Goal: Task Accomplishment & Management: Manage account settings

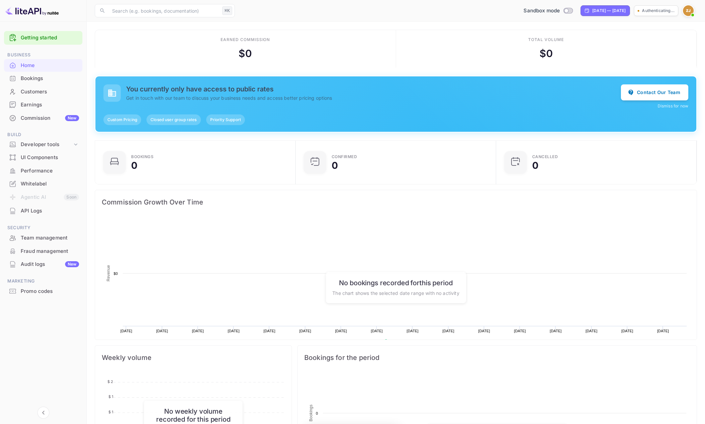
scroll to position [108, 197]
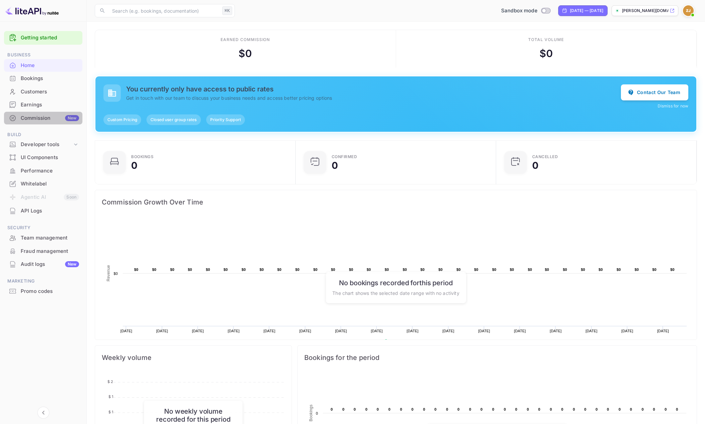
click at [32, 115] on div "Commission New" at bounding box center [50, 118] width 58 height 8
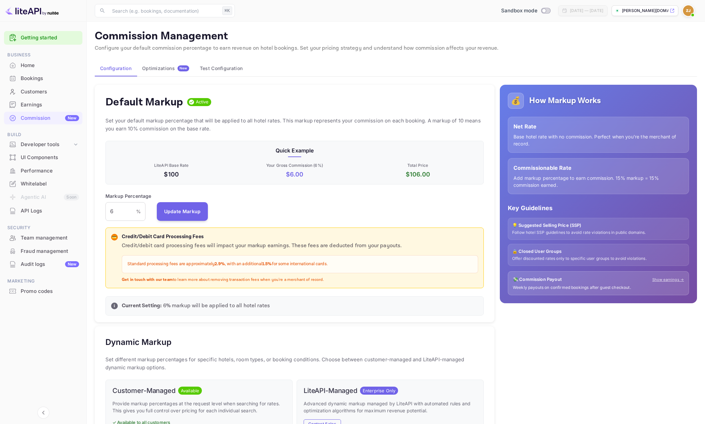
scroll to position [4, 0]
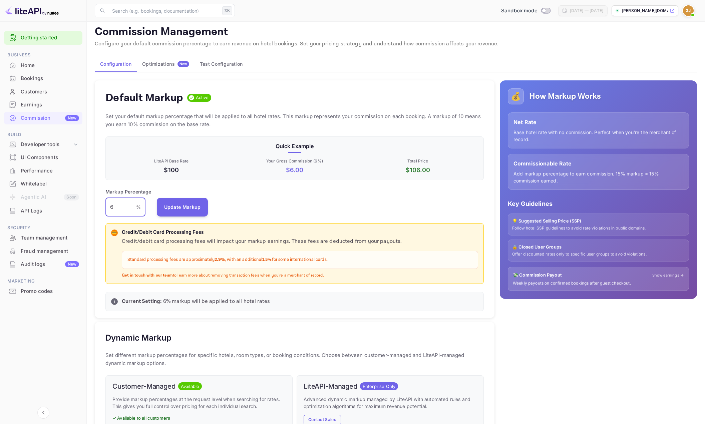
click at [119, 209] on input "6" at bounding box center [120, 207] width 31 height 19
drag, startPoint x: 119, startPoint y: 209, endPoint x: 103, endPoint y: 209, distance: 16.4
click at [103, 209] on div "Default Markup Active Set your default markup percentage that will be applied t…" at bounding box center [295, 199] width 400 height 238
click at [124, 206] on input "10" at bounding box center [120, 207] width 31 height 19
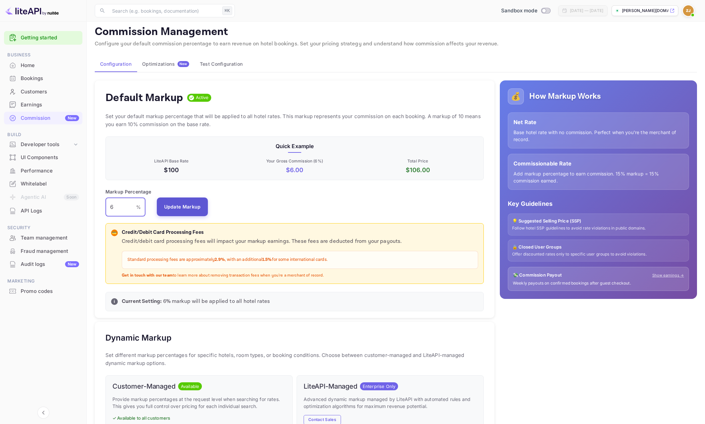
type input "6"
click at [184, 209] on button "Update Markup" at bounding box center [182, 207] width 51 height 19
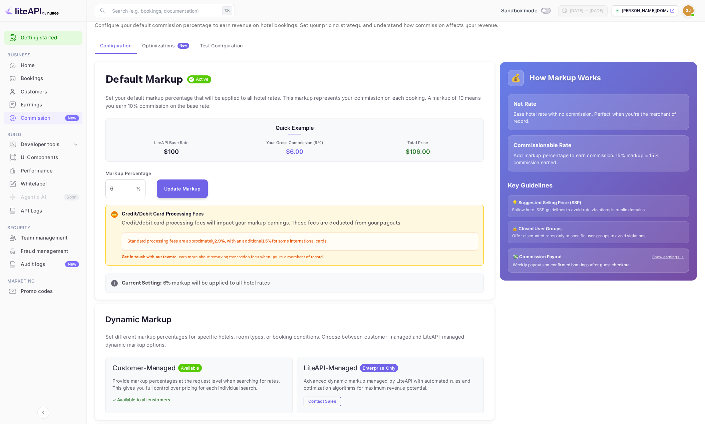
scroll to position [10, 0]
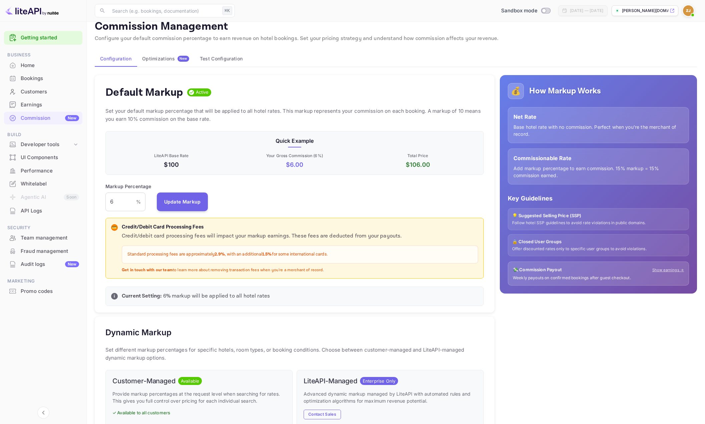
click at [26, 83] on div "Bookings" at bounding box center [43, 78] width 78 height 13
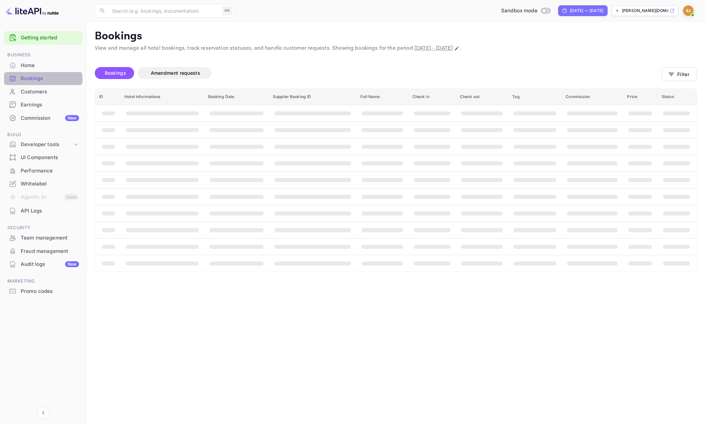
click at [25, 81] on div "Bookings" at bounding box center [50, 79] width 58 height 8
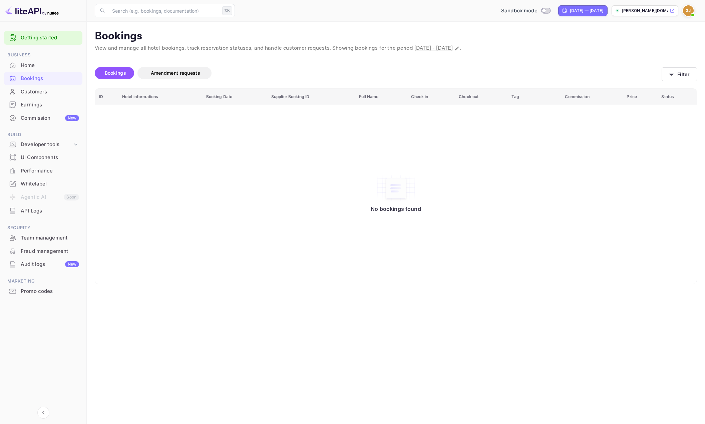
click at [32, 64] on div "Home" at bounding box center [50, 66] width 58 height 8
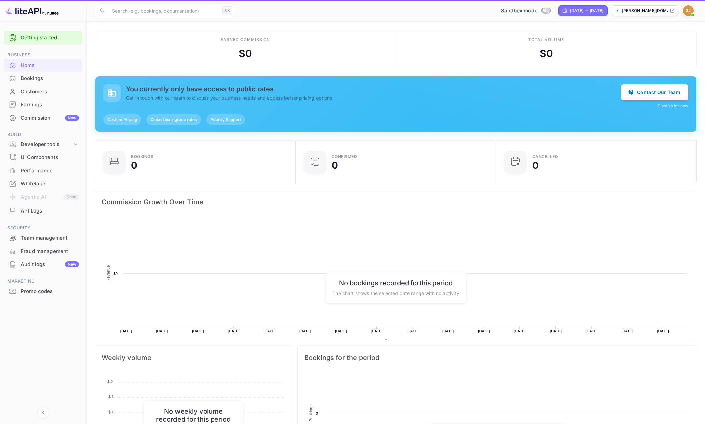
scroll to position [108, 197]
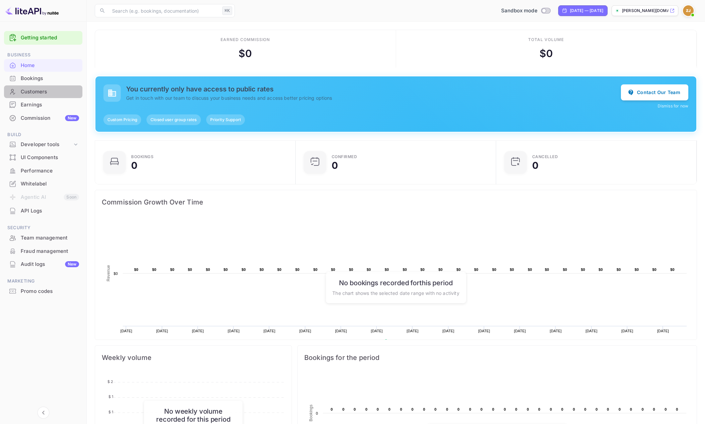
click at [34, 91] on div "Customers" at bounding box center [50, 92] width 58 height 8
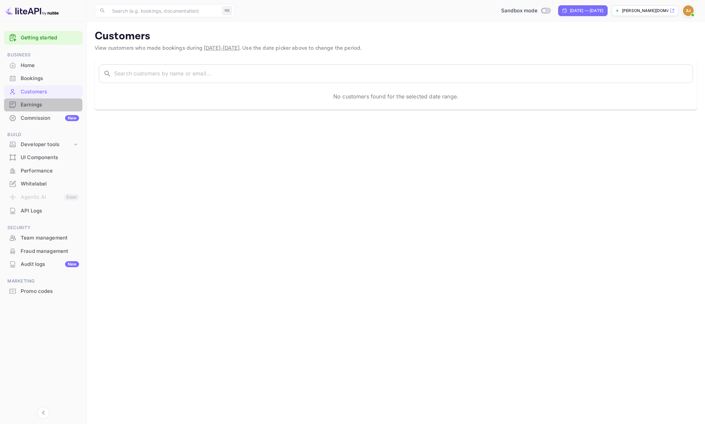
click at [38, 107] on div "Earnings" at bounding box center [50, 105] width 58 height 8
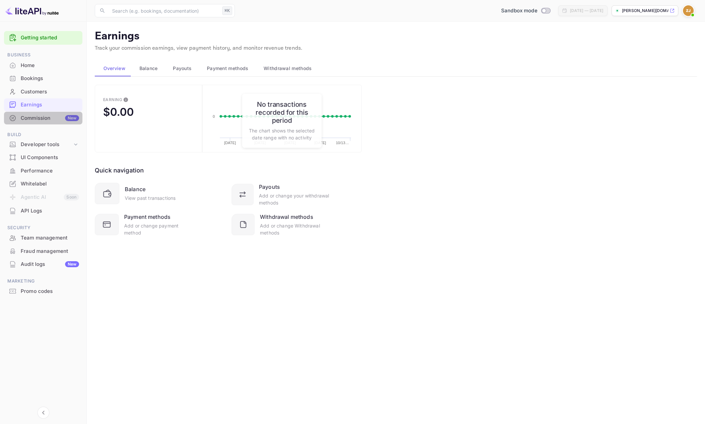
click at [21, 121] on div "Commission New" at bounding box center [50, 118] width 58 height 8
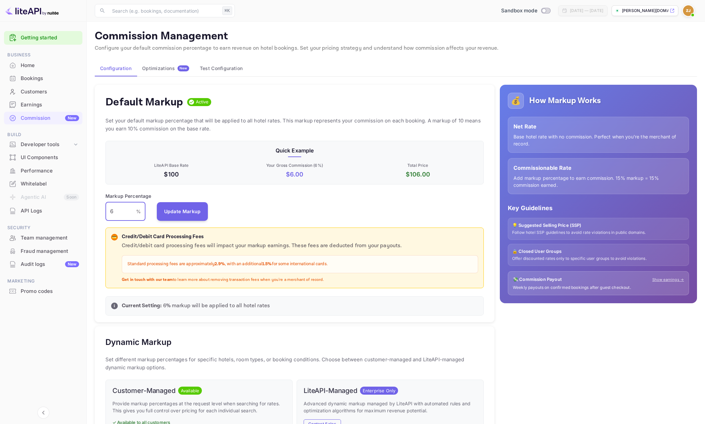
click at [127, 212] on input "6" at bounding box center [120, 211] width 31 height 19
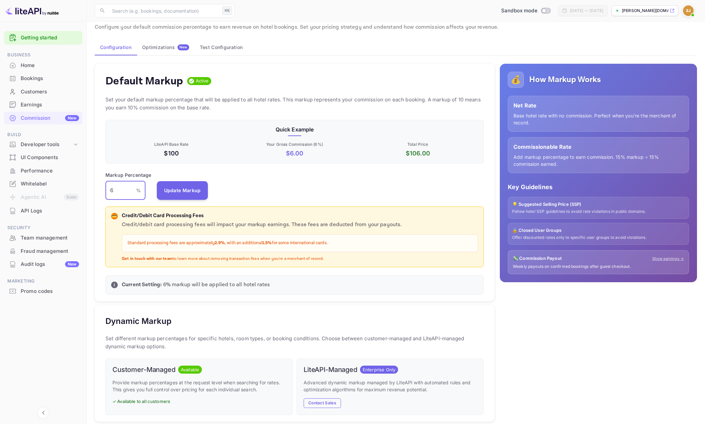
scroll to position [0, 0]
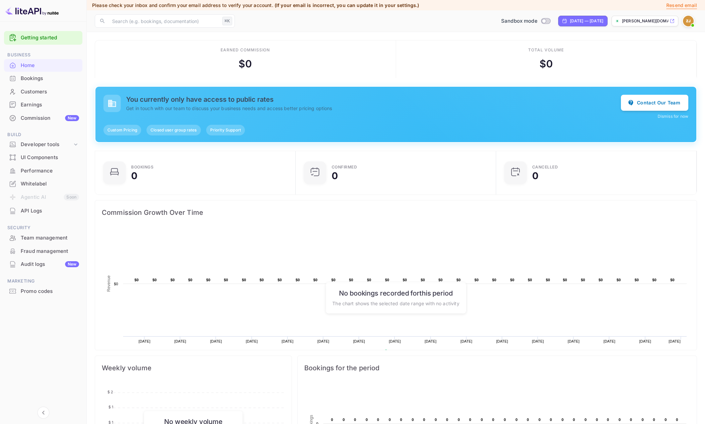
scroll to position [108, 197]
click at [33, 183] on div "Whitelabel" at bounding box center [50, 184] width 58 height 8
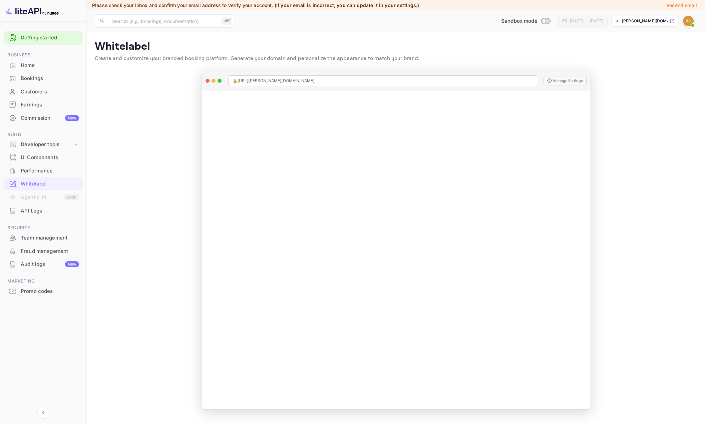
click at [662, 22] on p "[PERSON_NAME][DOMAIN_NAME]..." at bounding box center [645, 21] width 46 height 6
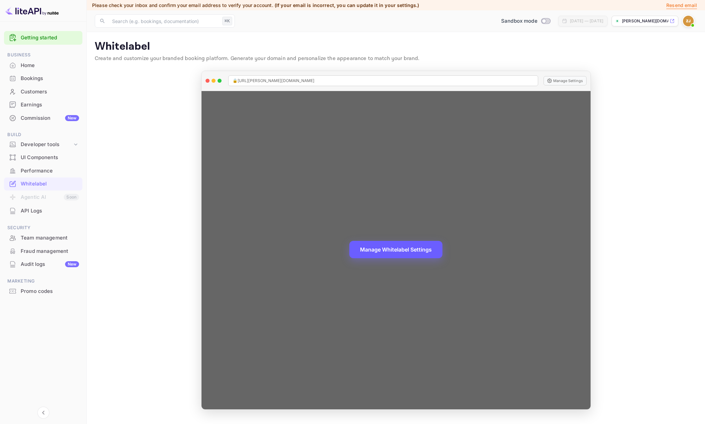
click at [377, 248] on button "Manage Whitelabel Settings" at bounding box center [395, 249] width 93 height 17
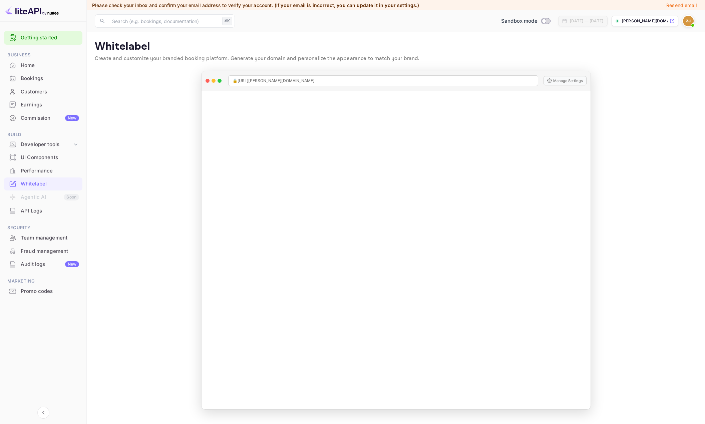
click at [30, 66] on div "Home" at bounding box center [50, 66] width 58 height 8
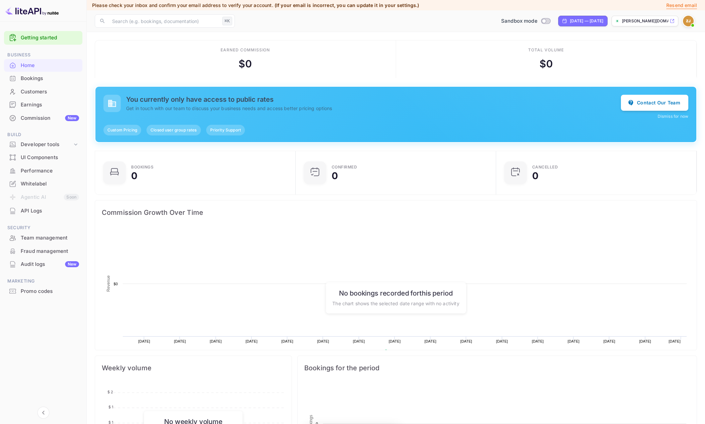
scroll to position [108, 197]
